Goal: Transaction & Acquisition: Purchase product/service

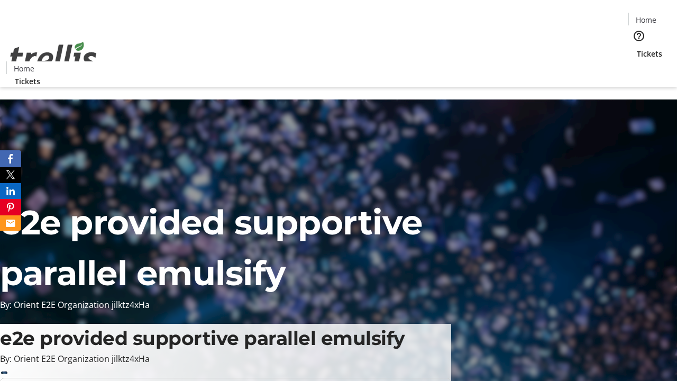
click at [637, 48] on span "Tickets" at bounding box center [649, 53] width 25 height 11
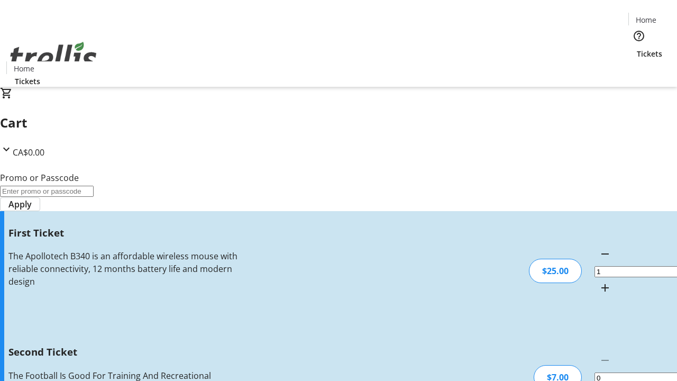
type input "2"
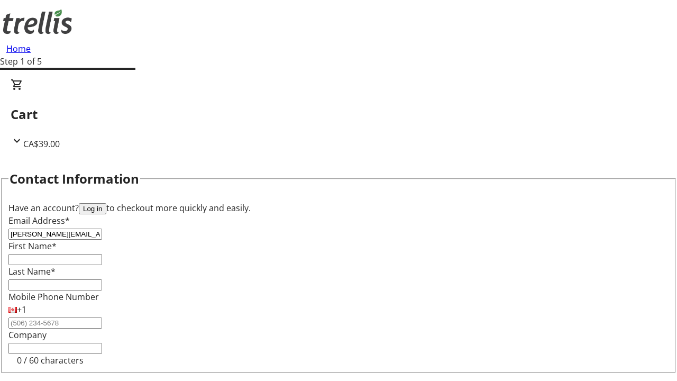
type input "[PERSON_NAME][EMAIL_ADDRESS][DOMAIN_NAME]"
type input "[PERSON_NAME]"
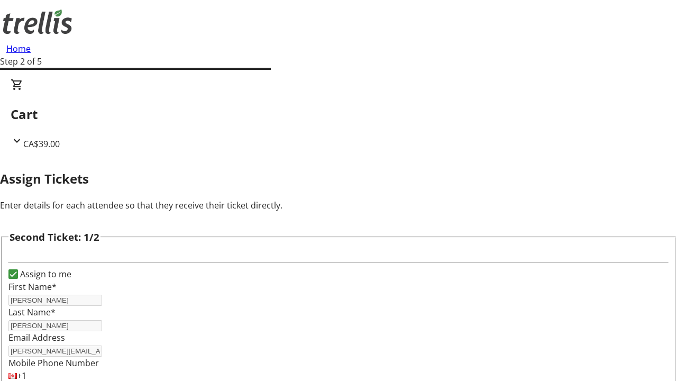
scroll to position [173, 0]
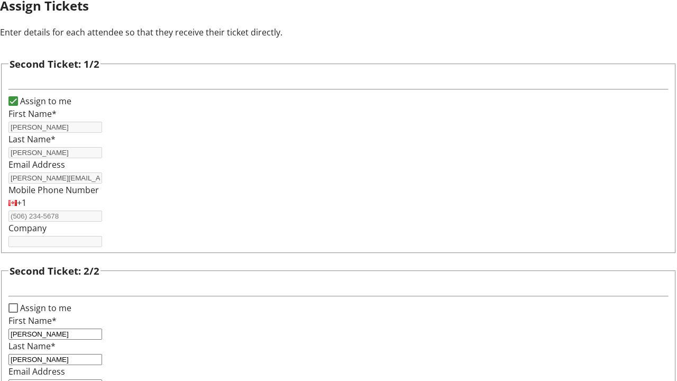
type input "[PERSON_NAME][EMAIL_ADDRESS][DOMAIN_NAME]"
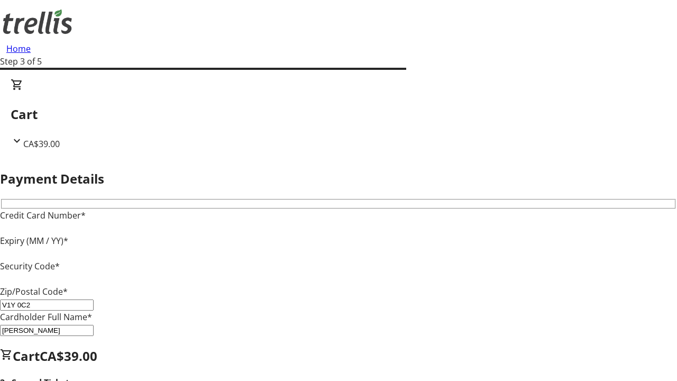
type input "V1Y 0C2"
